Goal: Feedback & Contribution: Contribute content

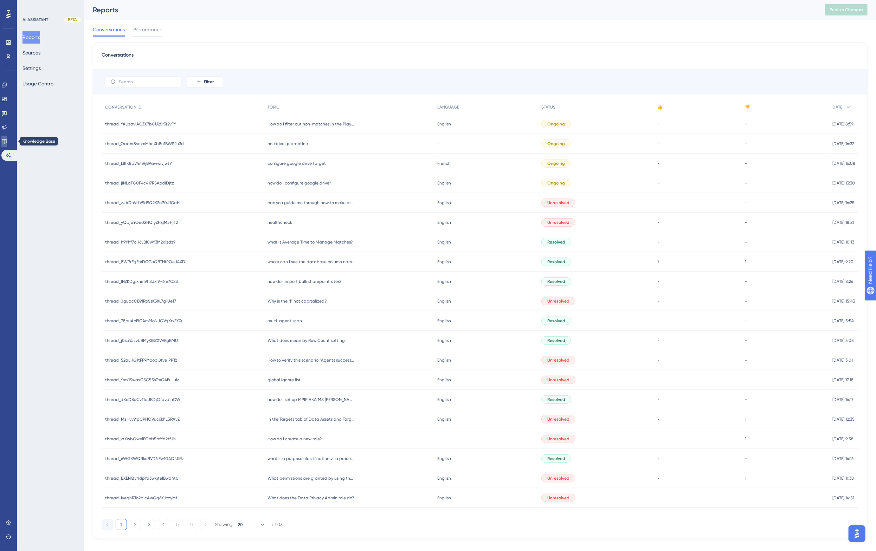
drag, startPoint x: 8, startPoint y: 139, endPoint x: 14, endPoint y: 135, distance: 7.5
click at [7, 139] on icon at bounding box center [4, 141] width 6 height 6
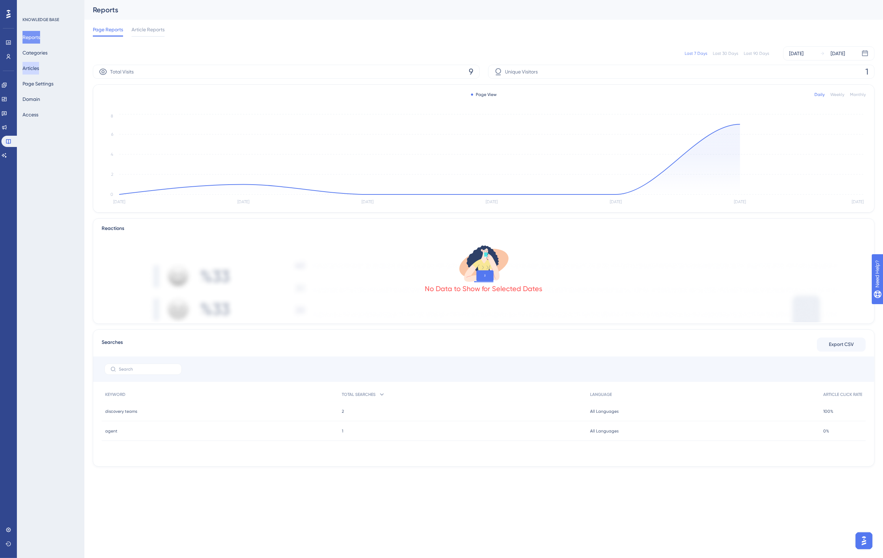
click at [36, 67] on button "Articles" at bounding box center [30, 68] width 17 height 13
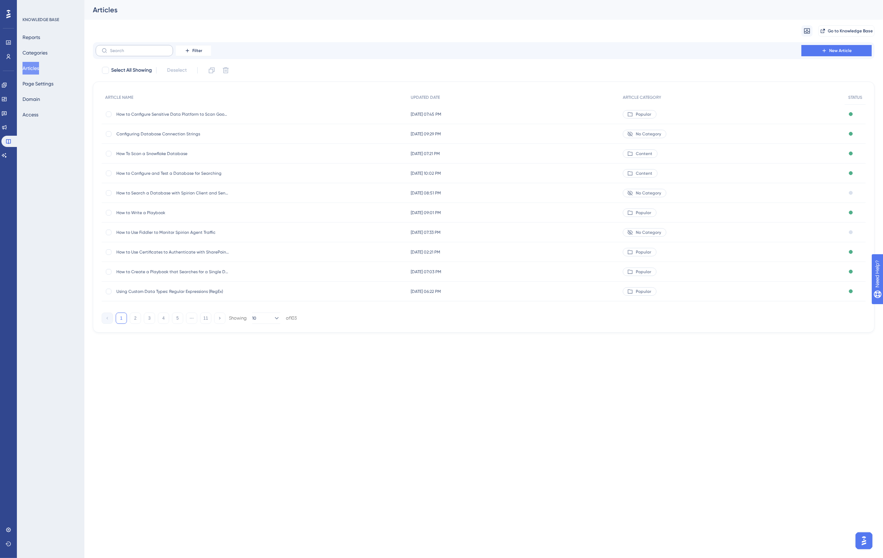
click at [171, 51] on label at bounding box center [134, 50] width 77 height 11
click at [167, 51] on input "text" at bounding box center [138, 50] width 57 height 5
type input "how to f"
checkbox input "true"
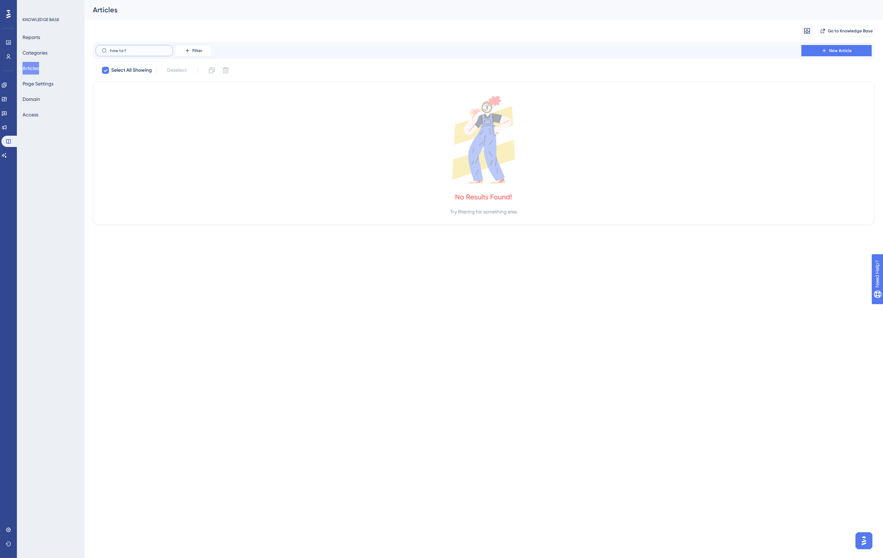
type input "how to"
checkbox input "false"
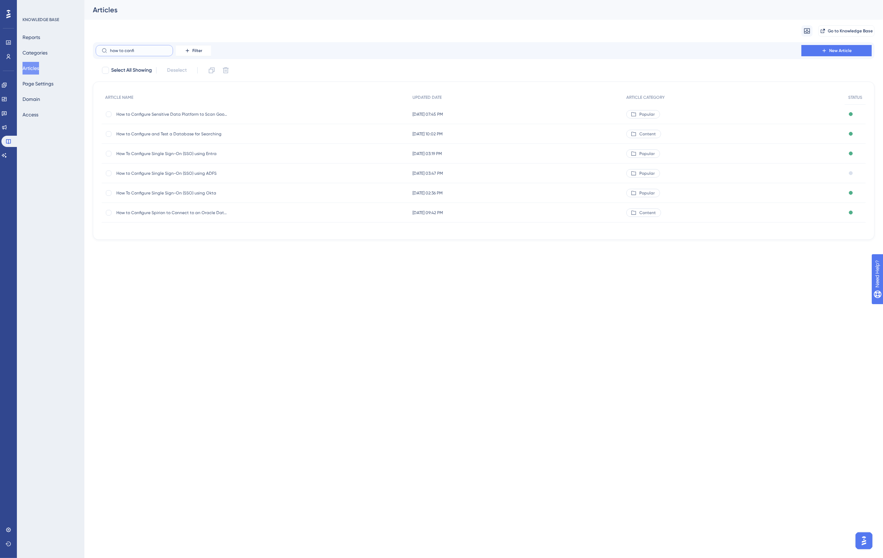
type input "how to confi"
click at [196, 132] on span "How to Configure and Test a Database for Searching" at bounding box center [172, 134] width 112 height 6
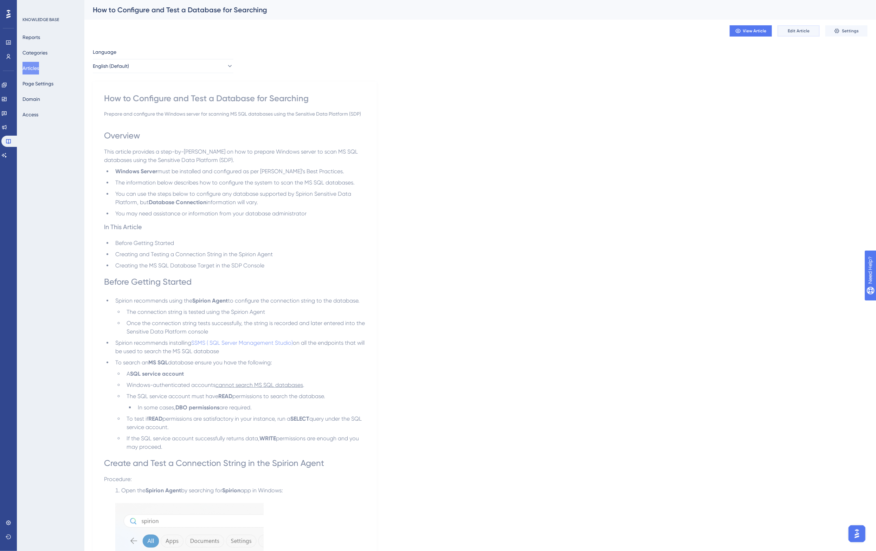
click at [803, 31] on span "Edit Article" at bounding box center [799, 31] width 22 height 6
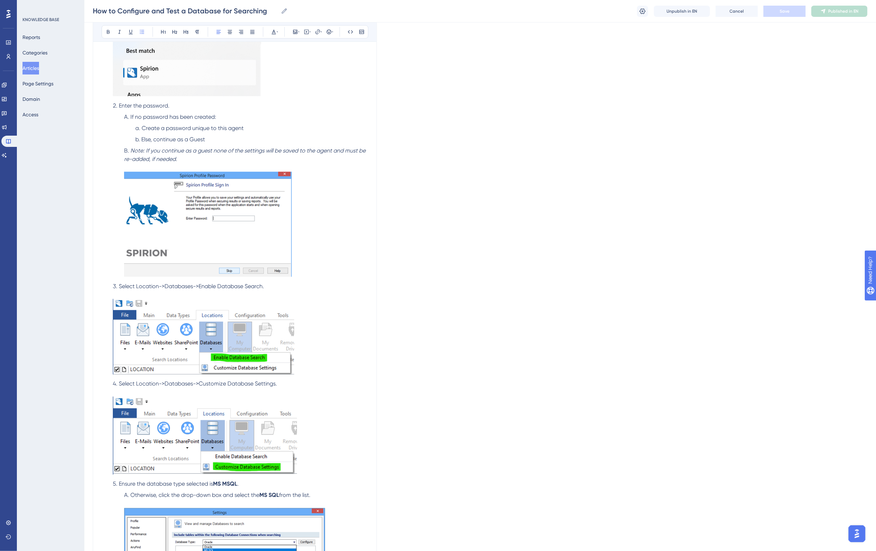
scroll to position [185, 0]
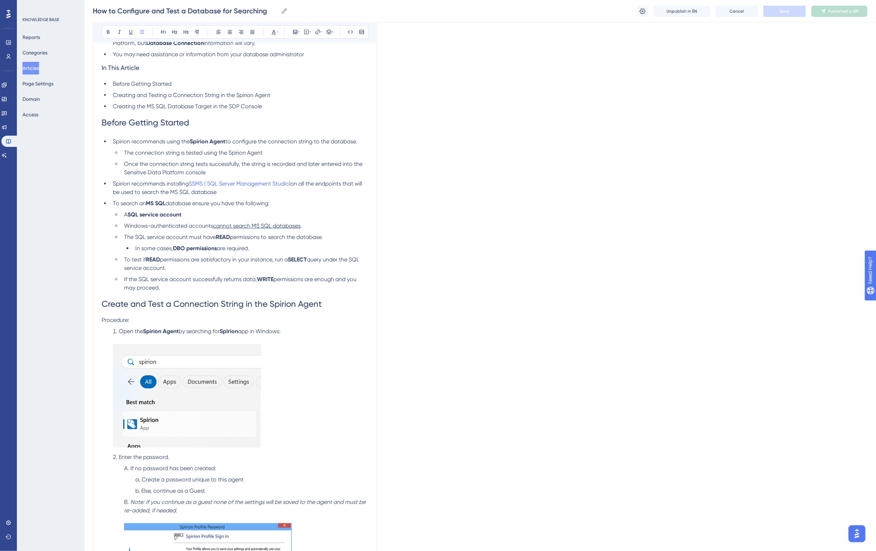
click at [307, 180] on span "on all the endpoints that will be used to search the MS SQL database" at bounding box center [238, 187] width 251 height 15
click at [784, 12] on span "Save" at bounding box center [785, 11] width 10 height 6
click at [844, 9] on span "Publish in EN" at bounding box center [843, 11] width 25 height 6
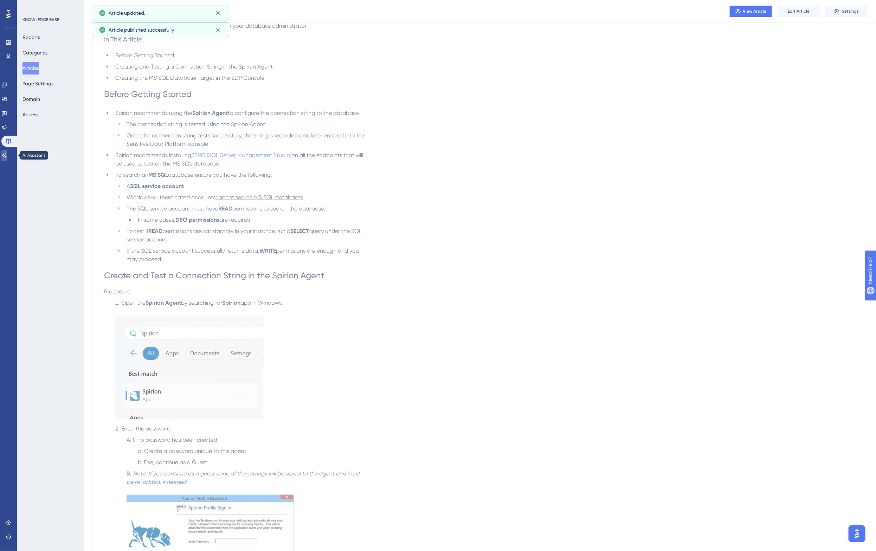
click at [7, 155] on icon at bounding box center [4, 156] width 6 height 6
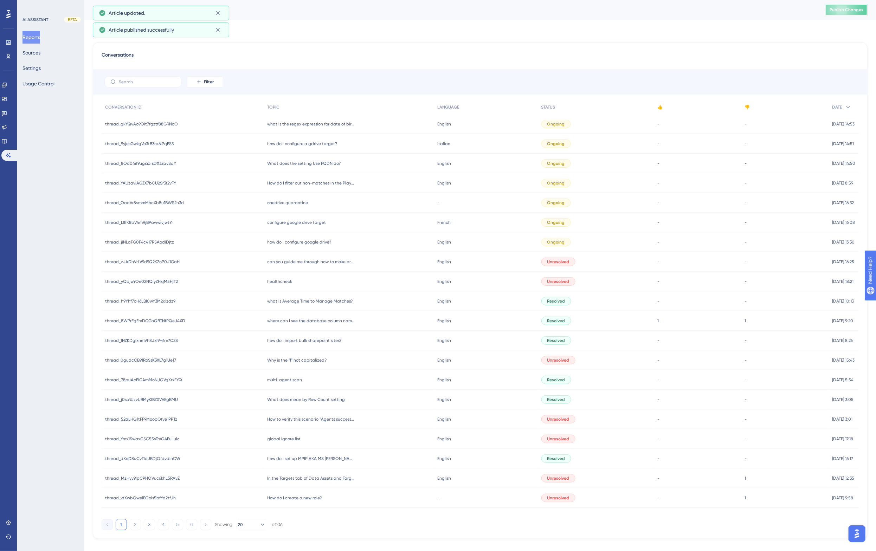
click at [851, 10] on span "Publish Changes" at bounding box center [847, 10] width 34 height 6
click at [309, 183] on span "How do I filter out non-matches in the Playbook Matches view" at bounding box center [311, 183] width 88 height 6
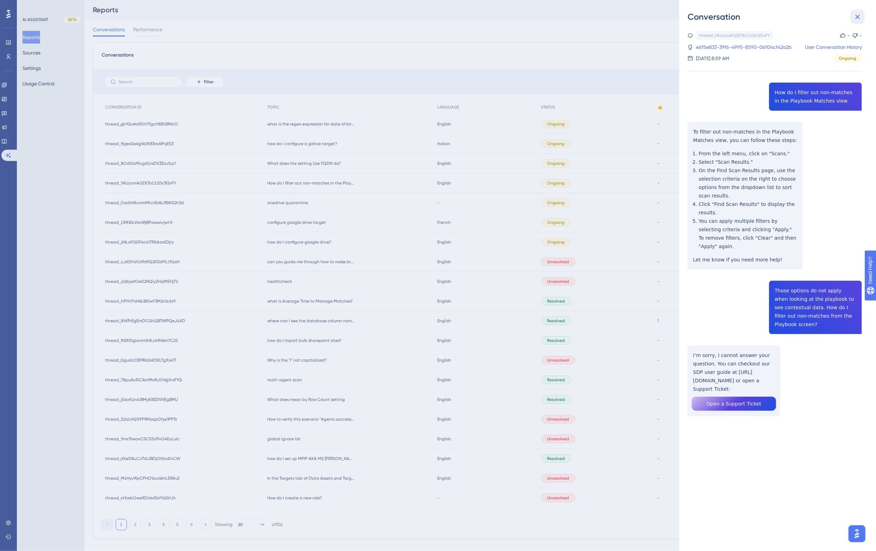
click at [858, 19] on icon at bounding box center [857, 17] width 8 height 8
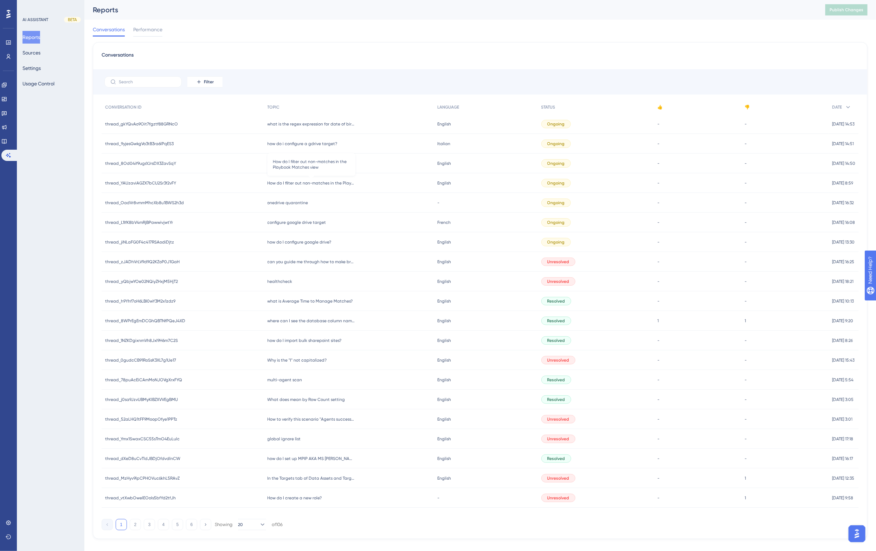
click at [333, 183] on span "How do I filter out non-matches in the Playbook Matches view" at bounding box center [311, 183] width 88 height 6
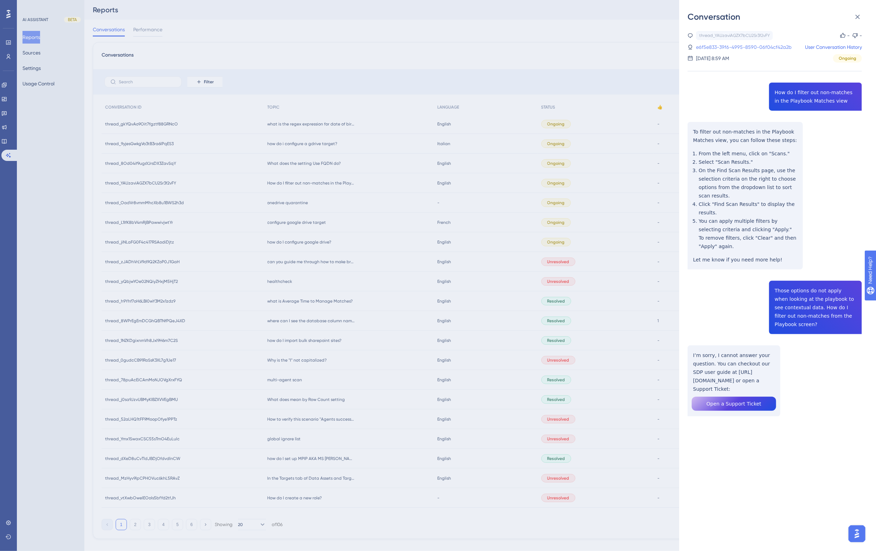
click at [752, 45] on link "e6f5e833-39f6-4995-8590-06f04cf42a2b" at bounding box center [744, 47] width 96 height 8
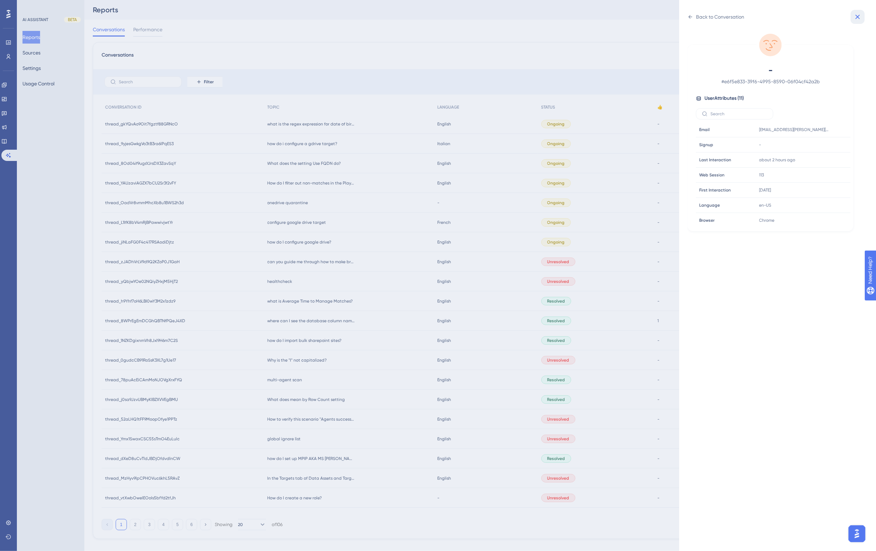
click at [861, 20] on icon at bounding box center [857, 17] width 8 height 8
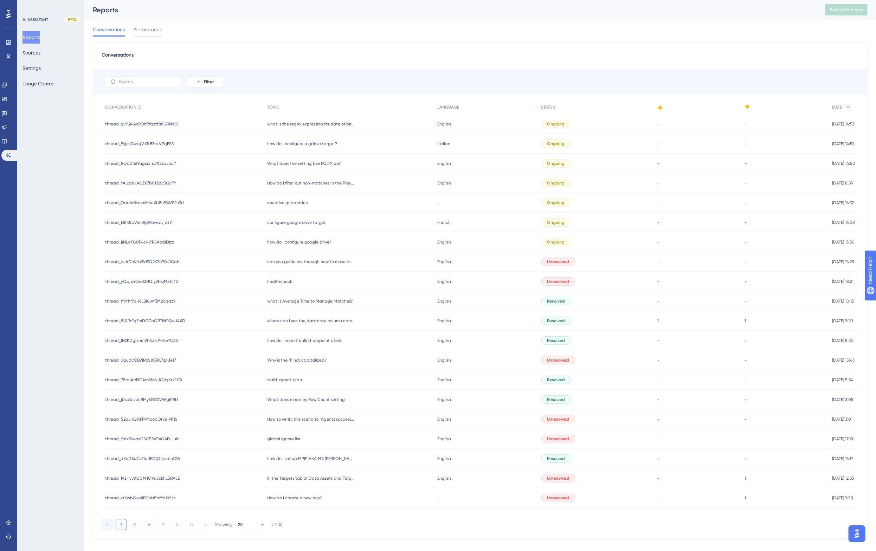
drag, startPoint x: 491, startPoint y: 11, endPoint x: 528, endPoint y: 3, distance: 37.8
click at [491, 11] on div "Reports" at bounding box center [450, 10] width 715 height 10
click at [843, 9] on span "Publish Changes" at bounding box center [847, 10] width 34 height 6
click at [688, 27] on div "Conversations Performance" at bounding box center [480, 31] width 775 height 22
click at [839, 8] on span "Publish Changes" at bounding box center [847, 10] width 34 height 6
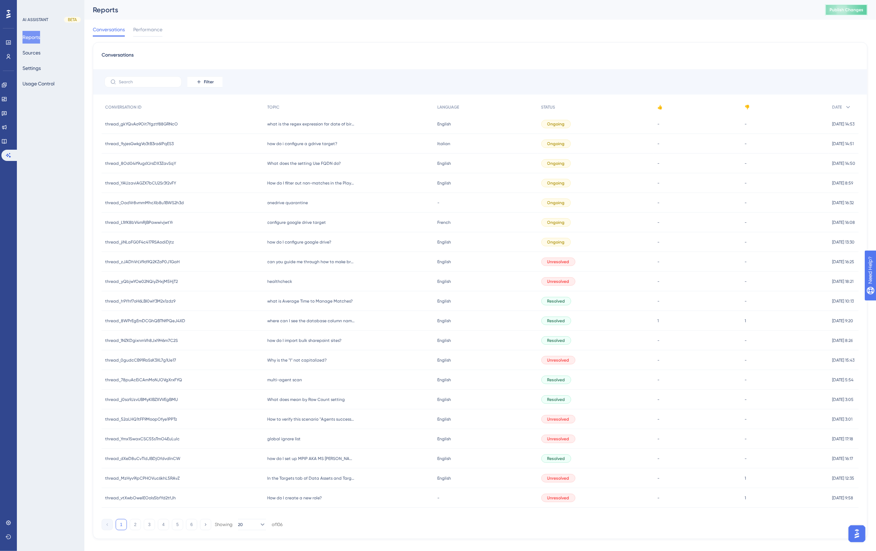
click at [863, 7] on span "Publish Changes" at bounding box center [847, 10] width 34 height 6
click at [868, 9] on button "Publish Changes" at bounding box center [846, 9] width 42 height 11
click at [846, 8] on span "Publish Changes" at bounding box center [847, 10] width 34 height 6
click at [562, 60] on div "Conversations" at bounding box center [480, 57] width 757 height 13
click at [32, 71] on button "Settings" at bounding box center [31, 68] width 18 height 13
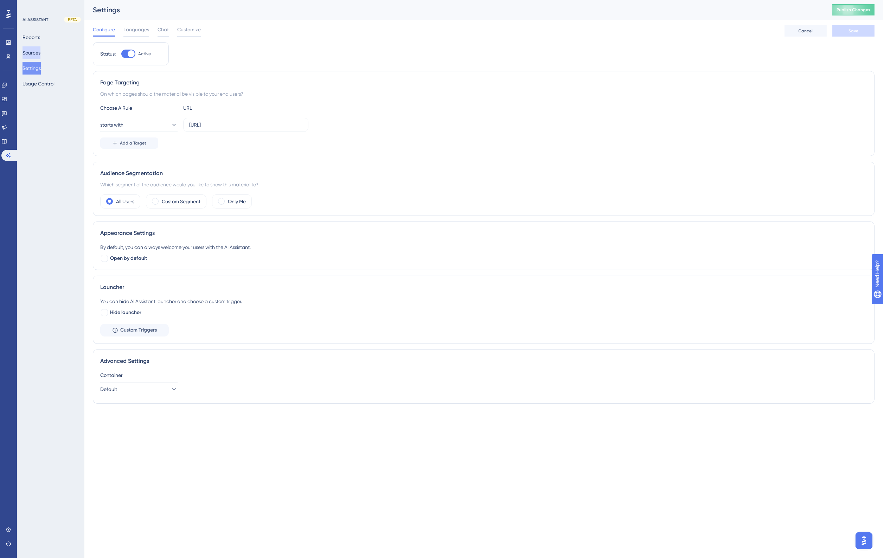
click at [40, 48] on button "Sources" at bounding box center [31, 52] width 18 height 13
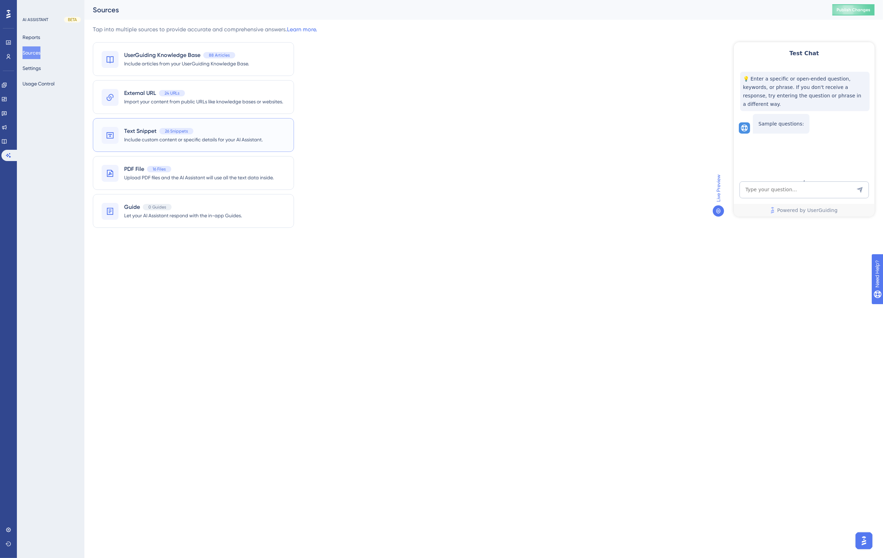
click at [140, 127] on span "Text Snippet" at bounding box center [140, 131] width 32 height 8
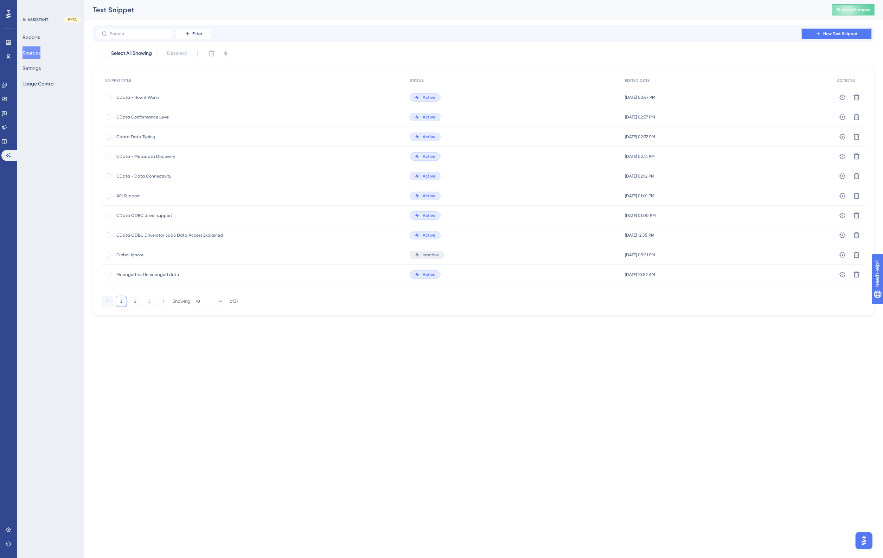
click at [852, 28] on button "New Text Snippet" at bounding box center [836, 33] width 70 height 11
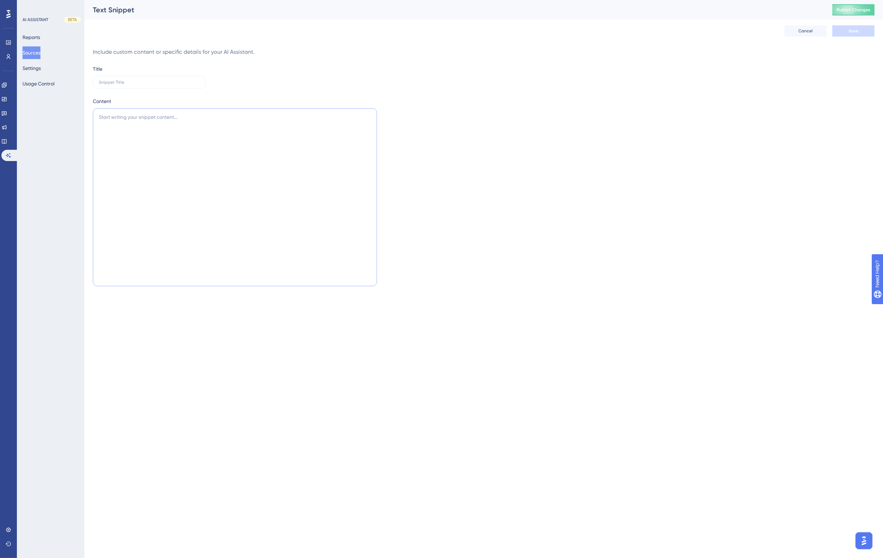
click at [143, 145] on textarea at bounding box center [235, 197] width 284 height 178
paste textarea "A role can be granted access to one, several, or all targets (and their results…"
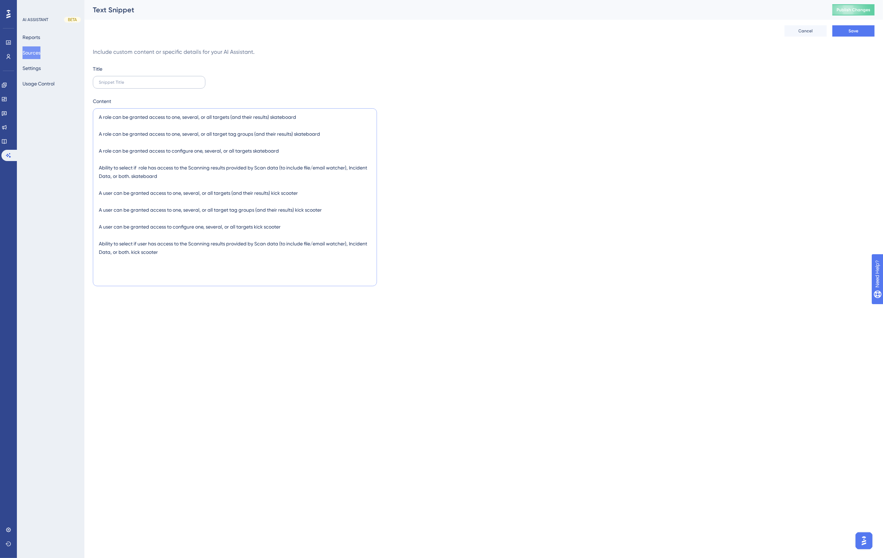
type textarea "A role can be granted access to one, several, or all targets (and their results…"
click at [128, 81] on input "text" at bounding box center [149, 82] width 101 height 5
type input "Roles and User Access"
click at [851, 30] on span "Save" at bounding box center [853, 31] width 10 height 6
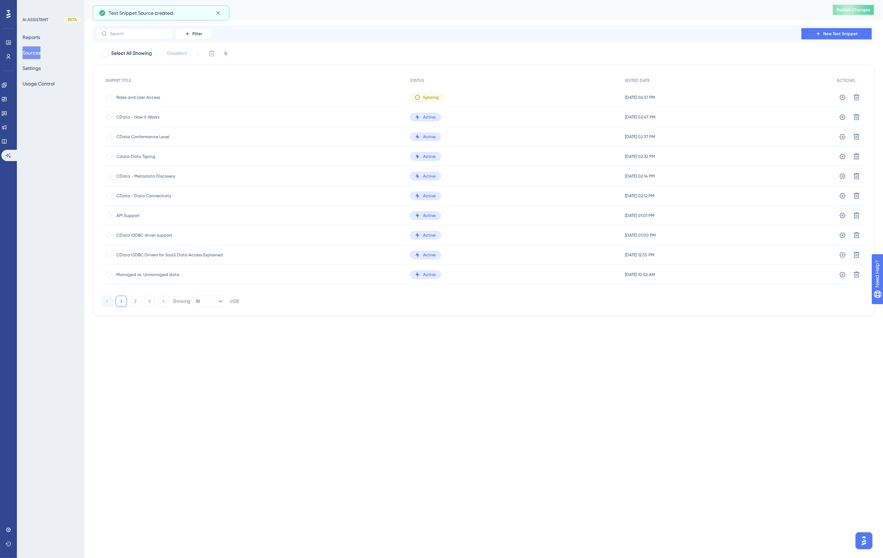
click at [855, 4] on button "Publish Changes" at bounding box center [853, 9] width 42 height 11
